Goal: Transaction & Acquisition: Purchase product/service

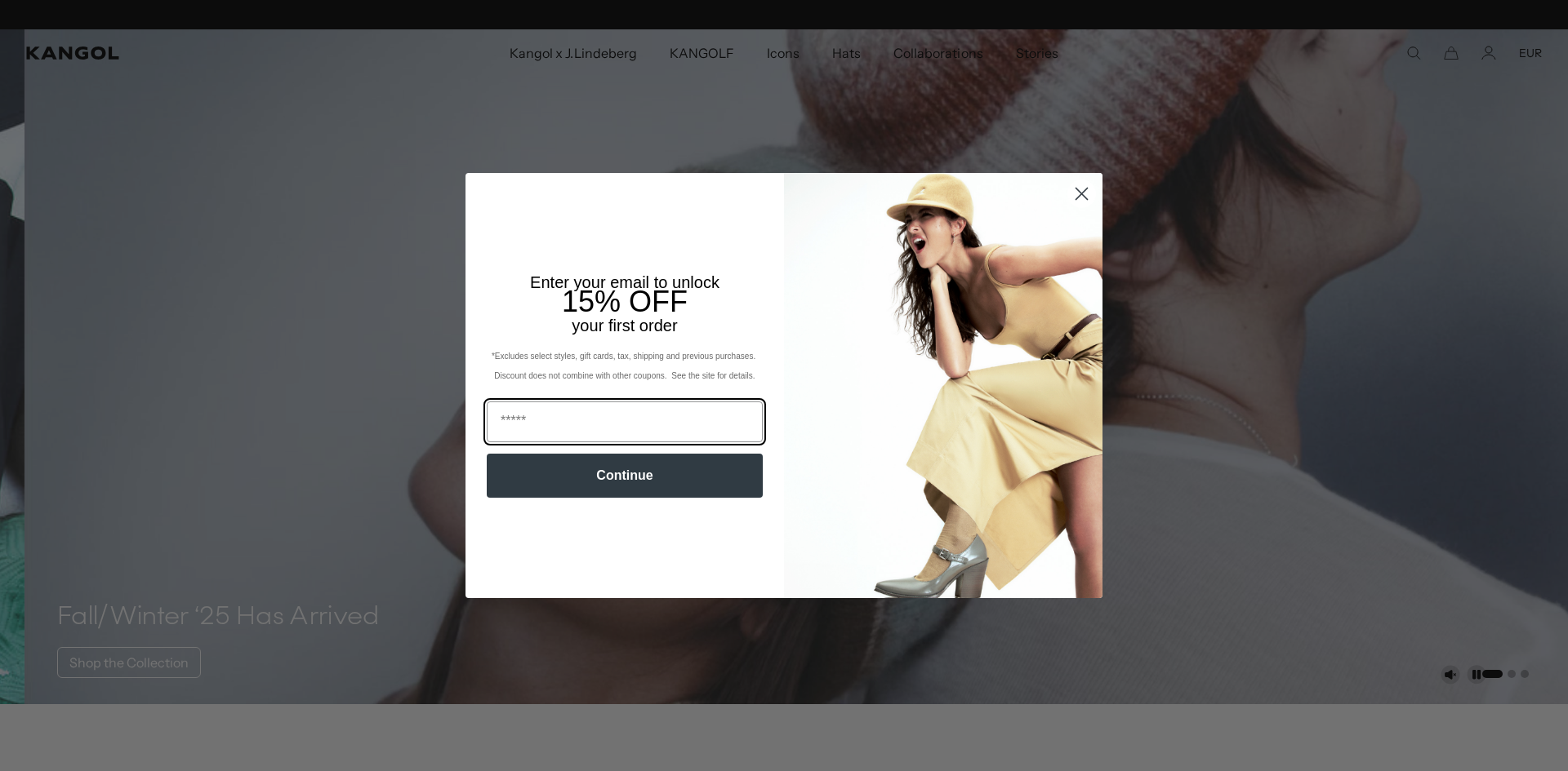
scroll to position [0, 336]
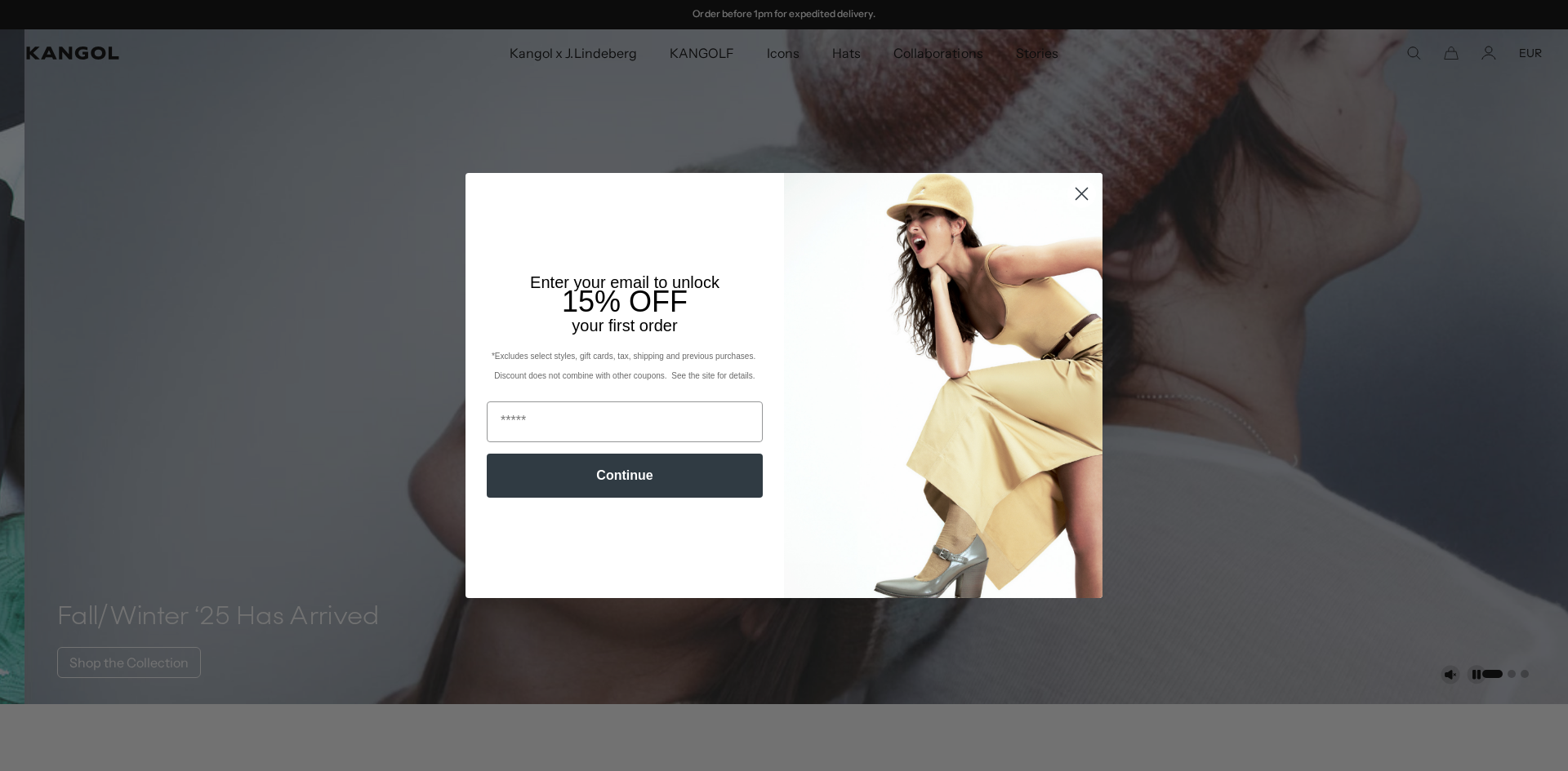
click at [1079, 194] on circle "Close dialog" at bounding box center [1082, 193] width 27 height 27
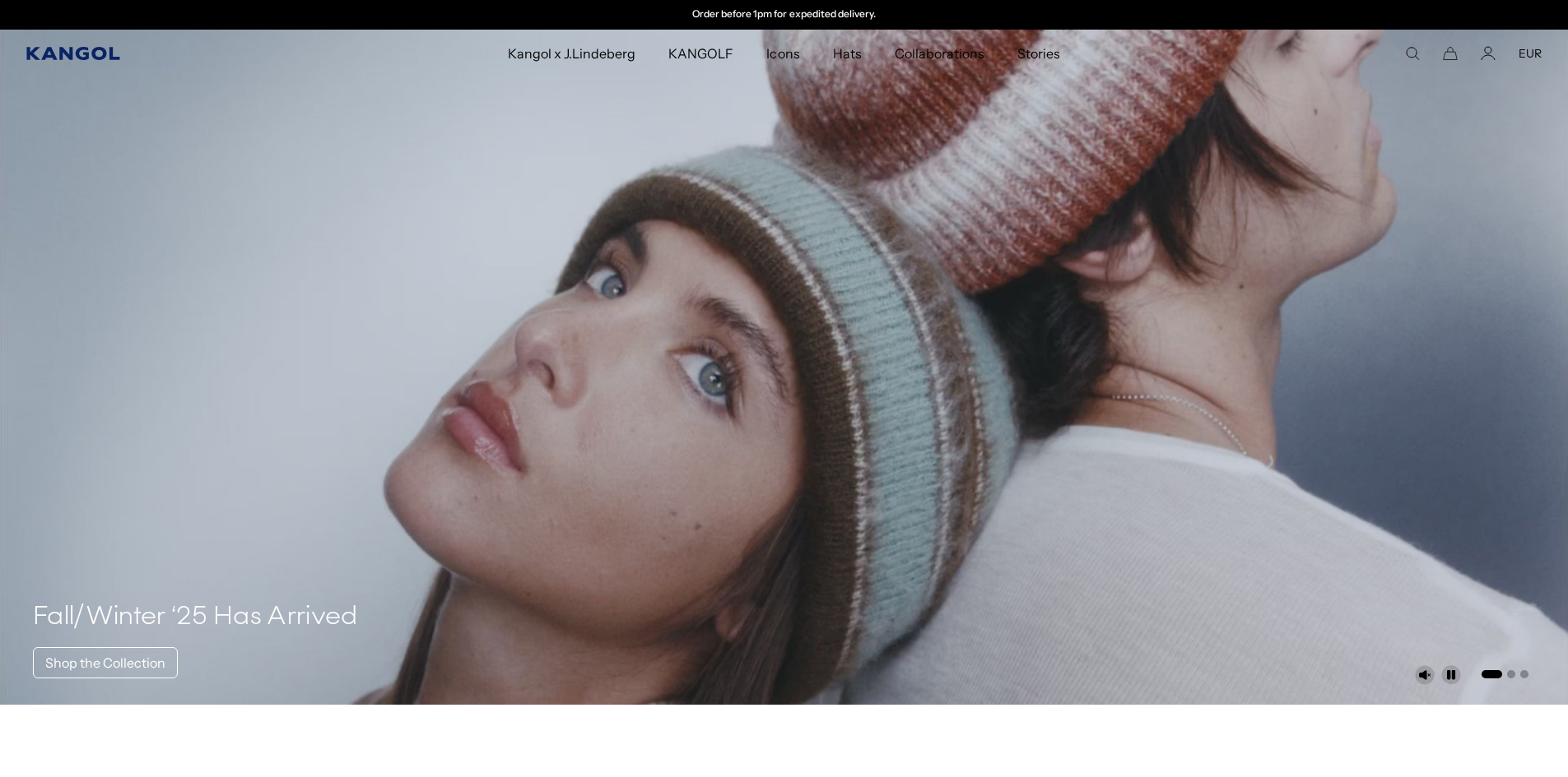
click at [65, 49] on icon "Kangol" at bounding box center [74, 53] width 95 height 14
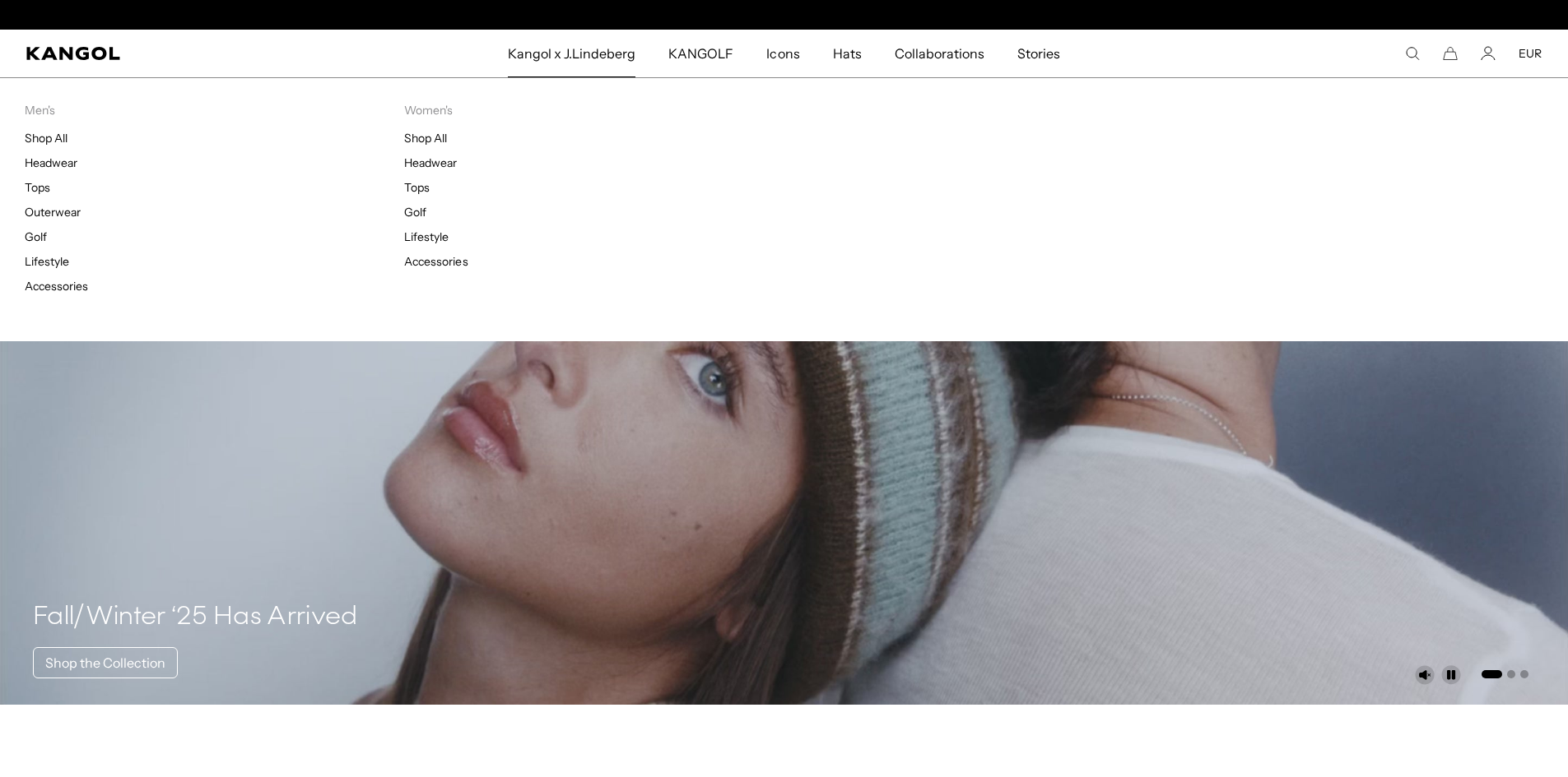
scroll to position [0, 339]
click at [41, 143] on link "Shop All" at bounding box center [46, 138] width 43 height 15
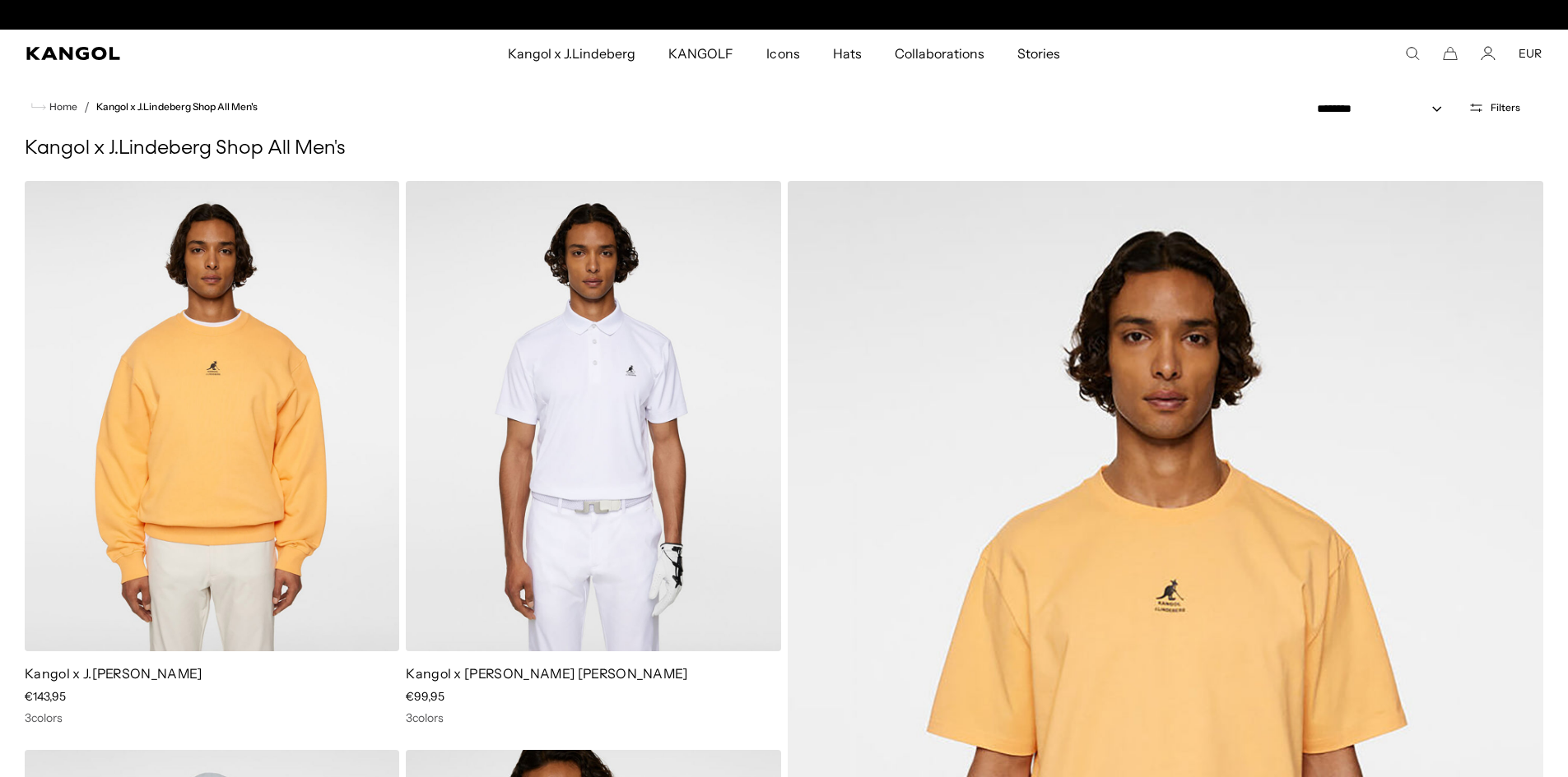
scroll to position [0, 339]
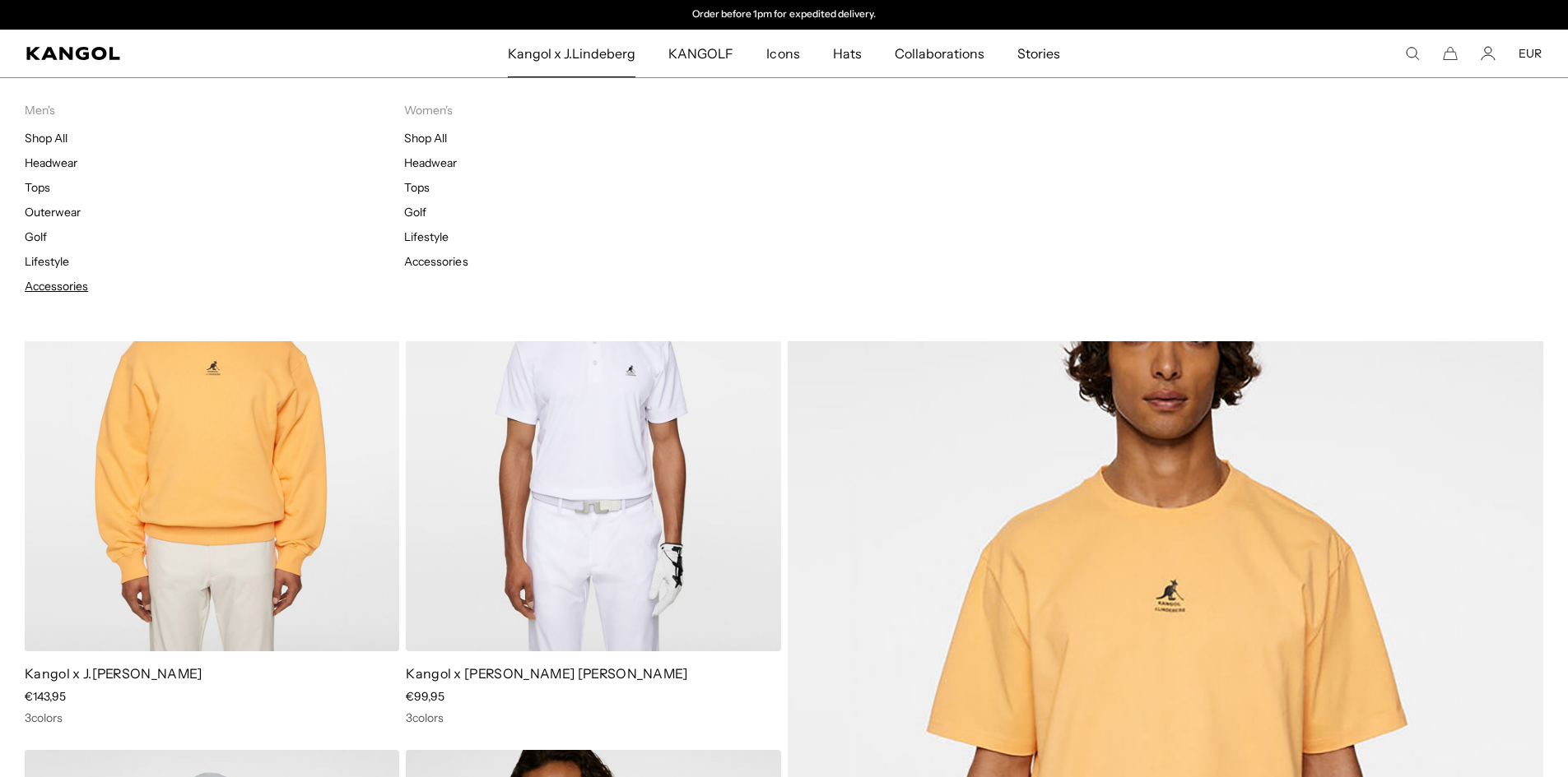
click at [52, 285] on link "Accessories" at bounding box center [55, 285] width 63 height 15
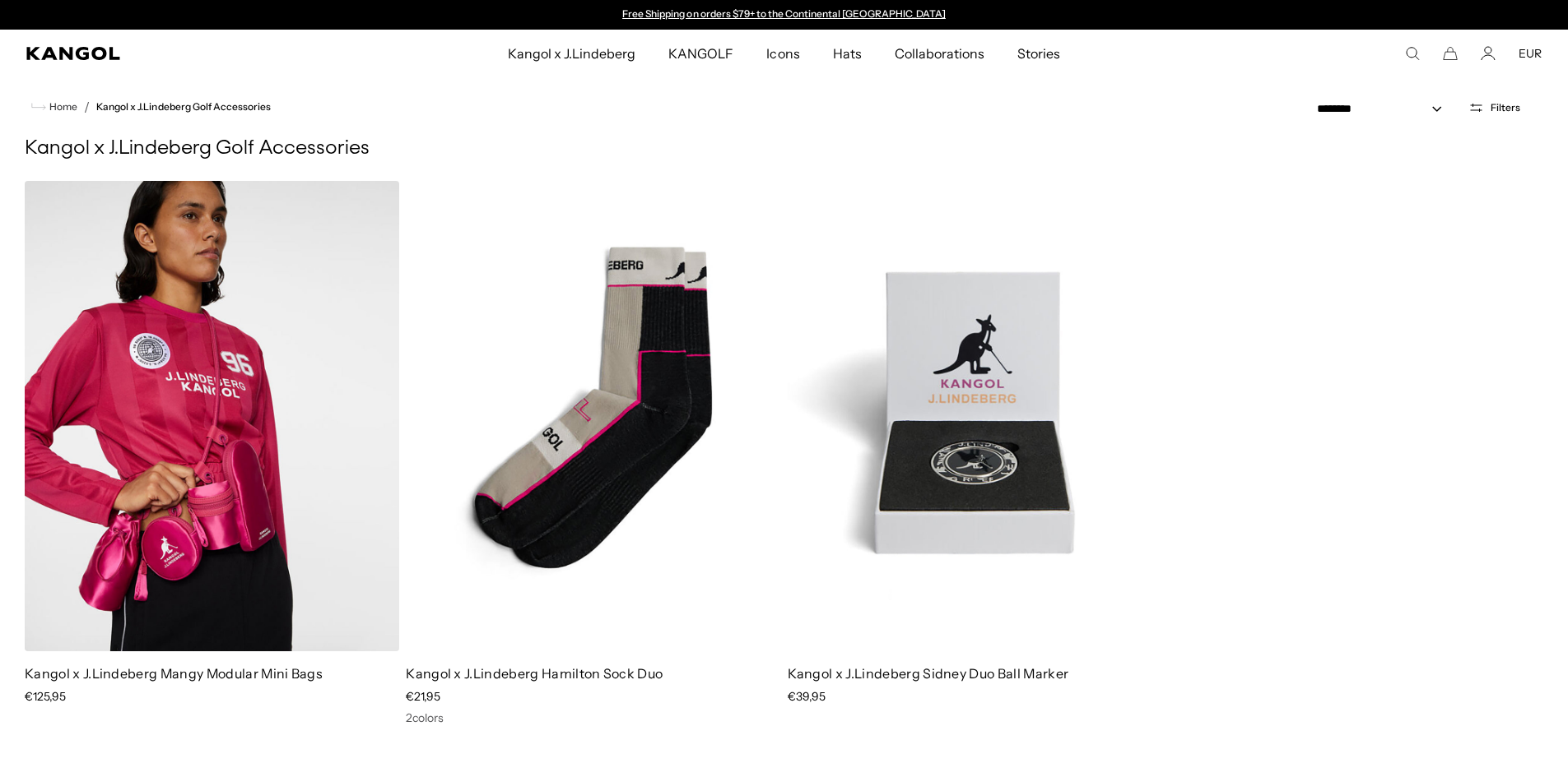
click at [247, 479] on img at bounding box center [212, 416] width 375 height 470
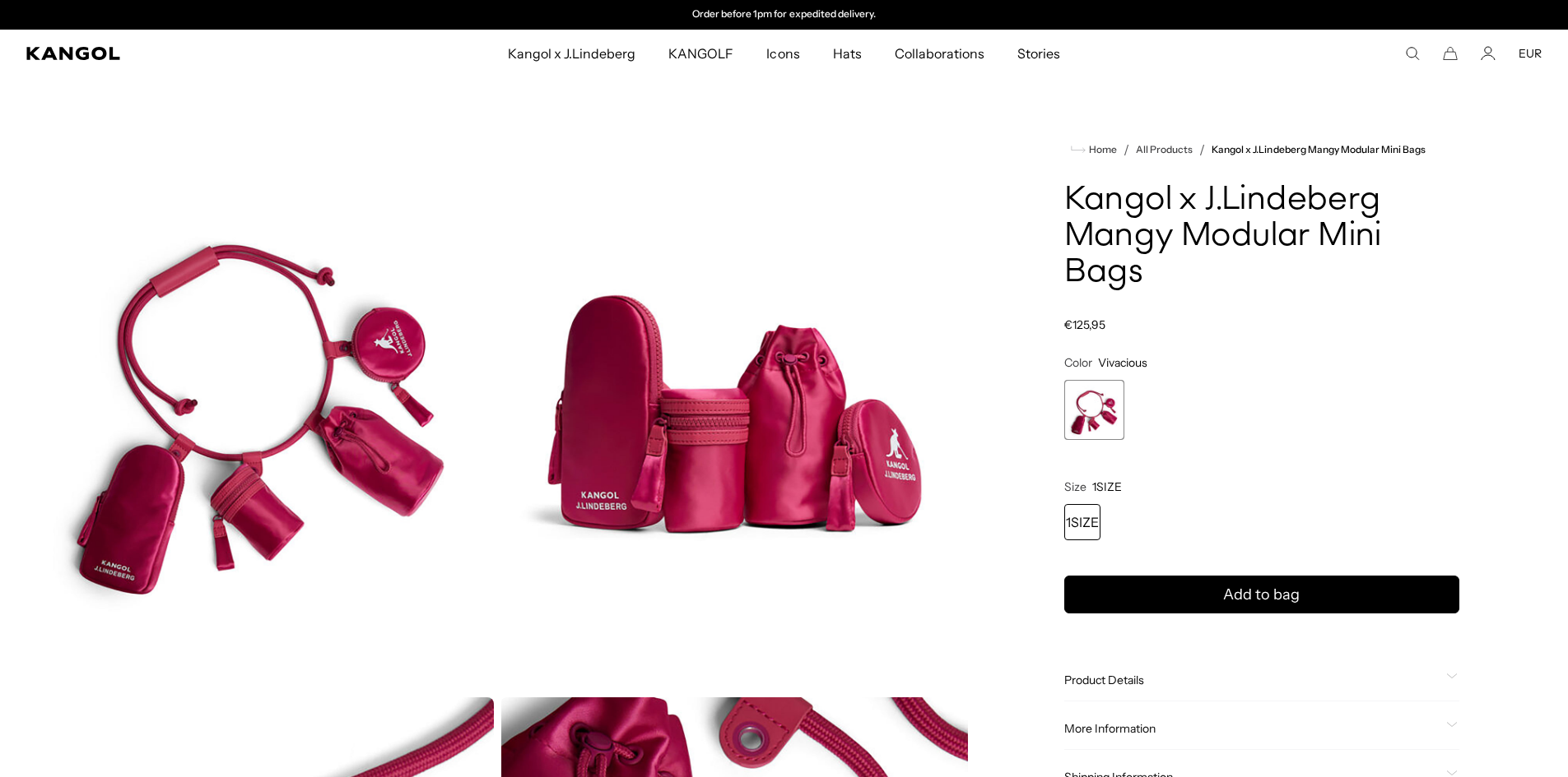
click at [231, 457] on img "Gallery Viewer" at bounding box center [260, 399] width 468 height 584
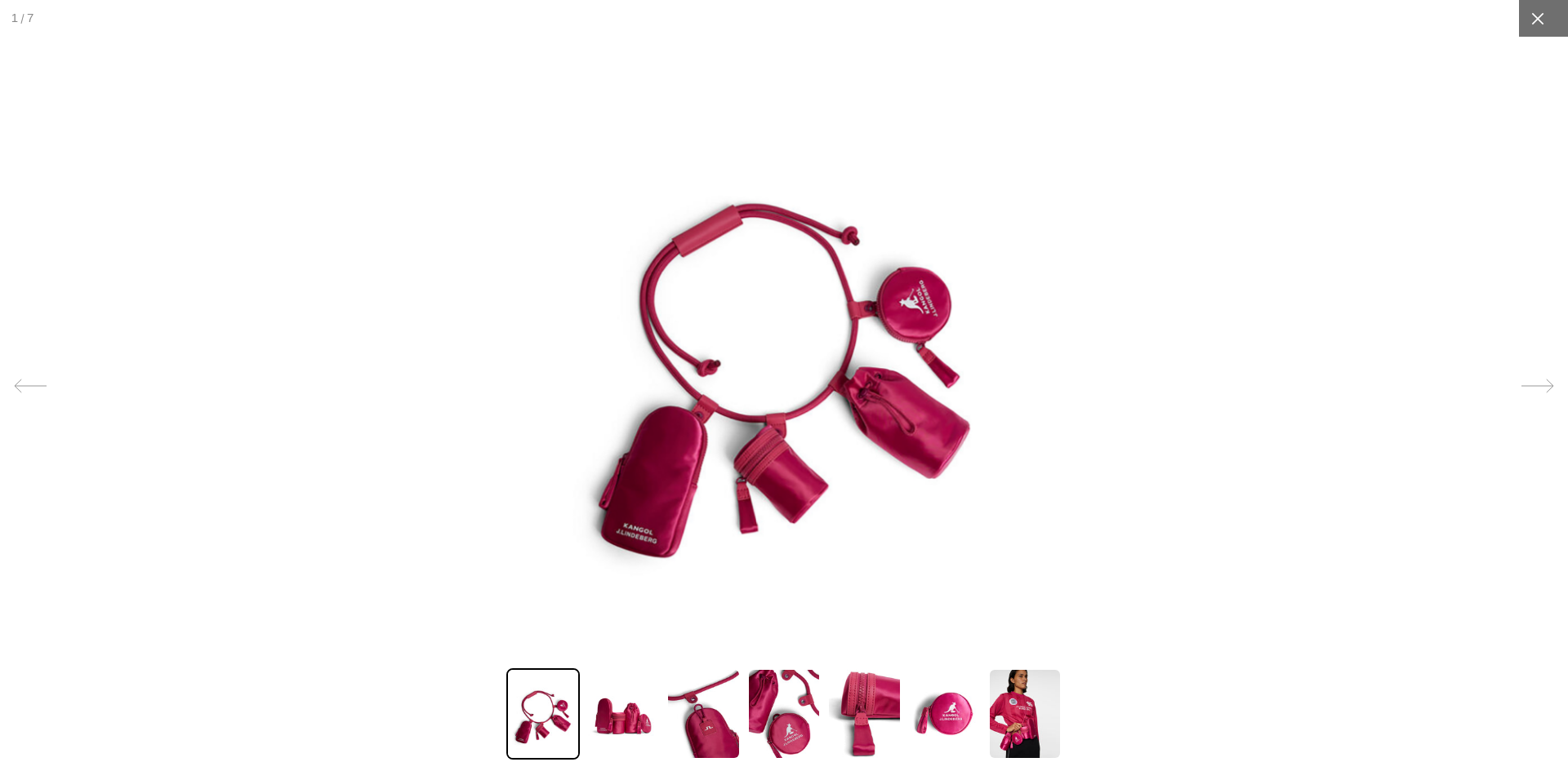
click at [1532, 23] on icon at bounding box center [1537, 18] width 16 height 16
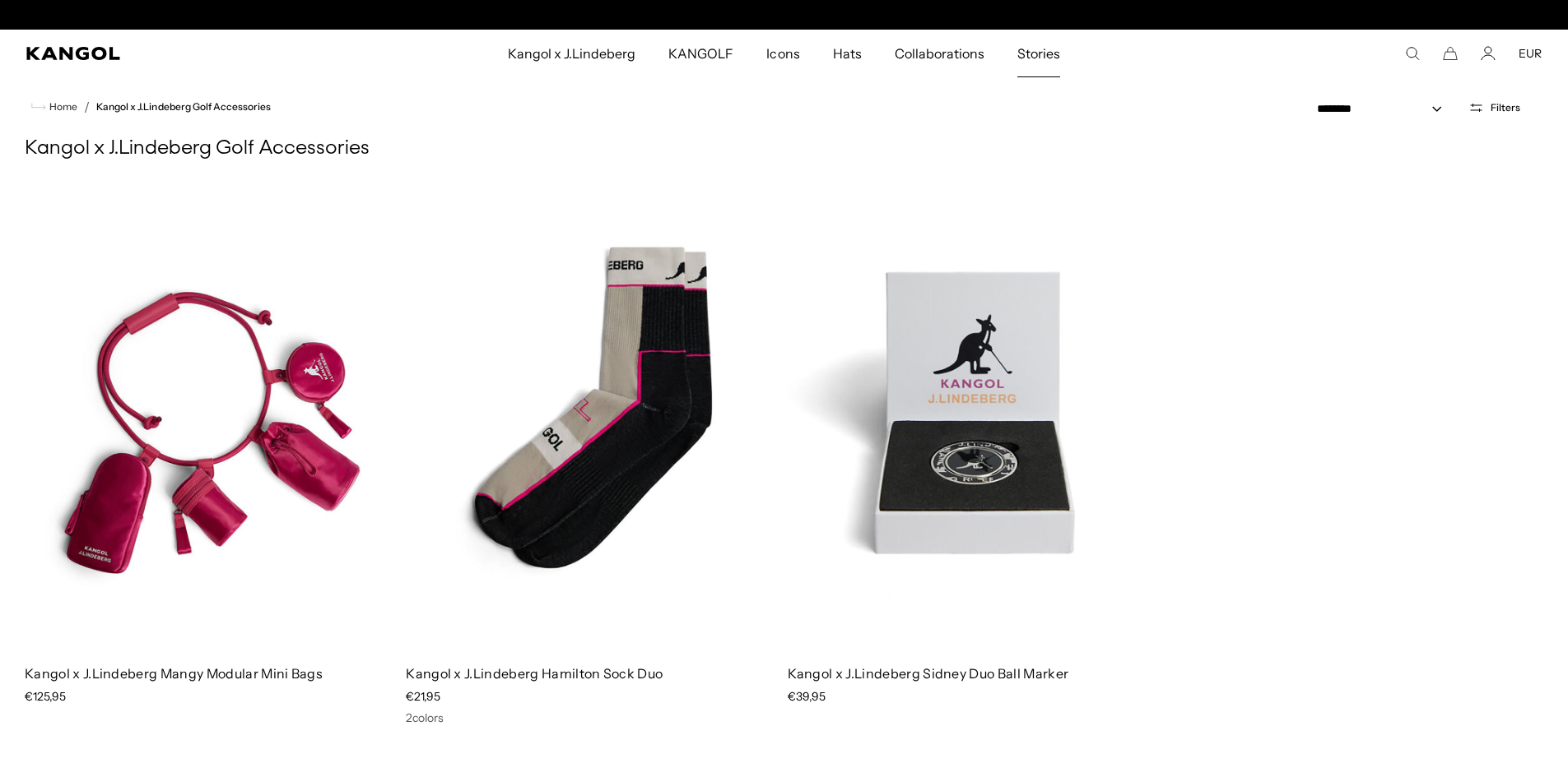
scroll to position [0, 339]
click at [695, 68] on span "KANGOLF" at bounding box center [701, 53] width 65 height 48
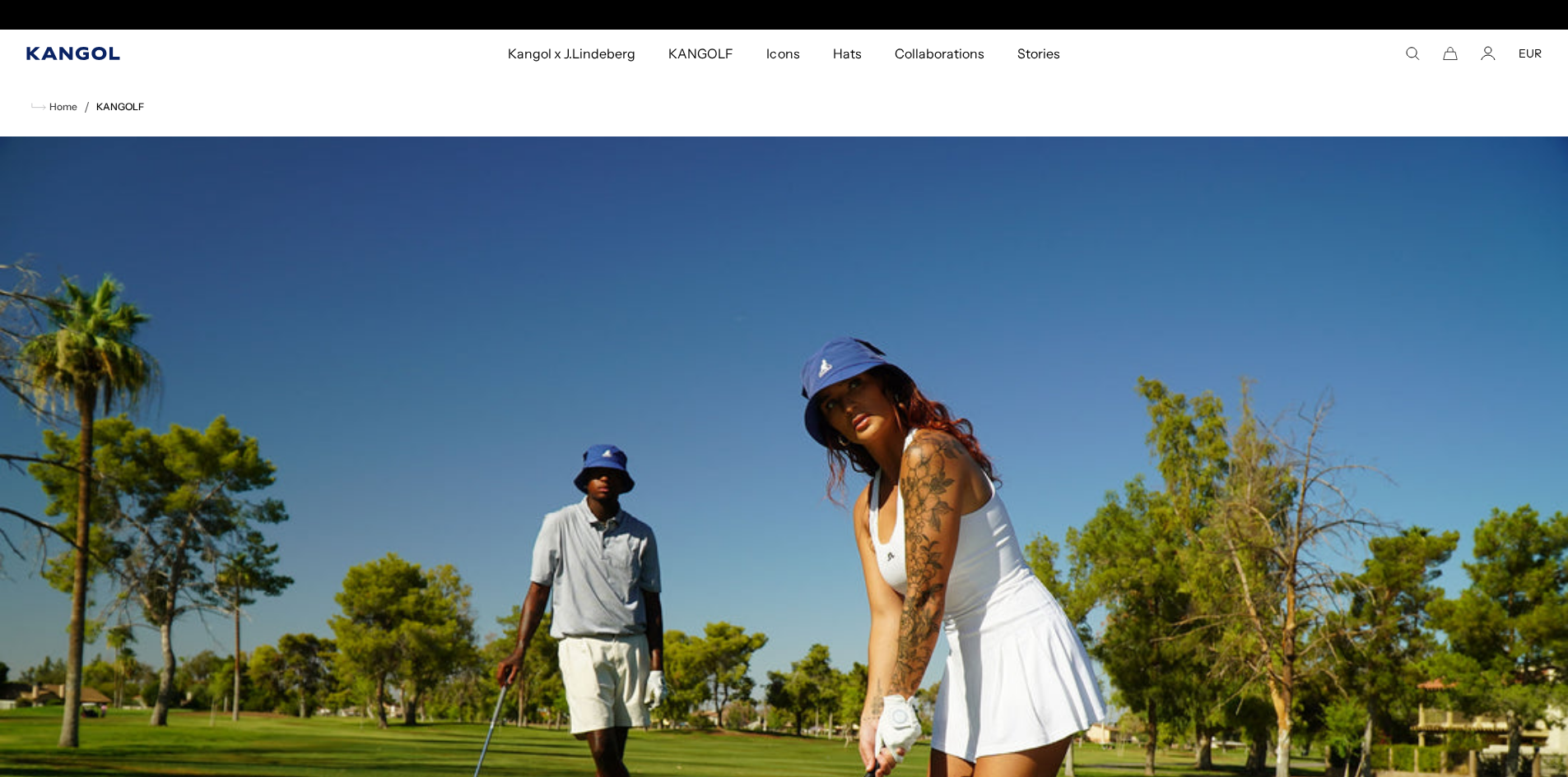
click at [78, 51] on icon "Kangol" at bounding box center [73, 53] width 93 height 14
